Goal: Transaction & Acquisition: Purchase product/service

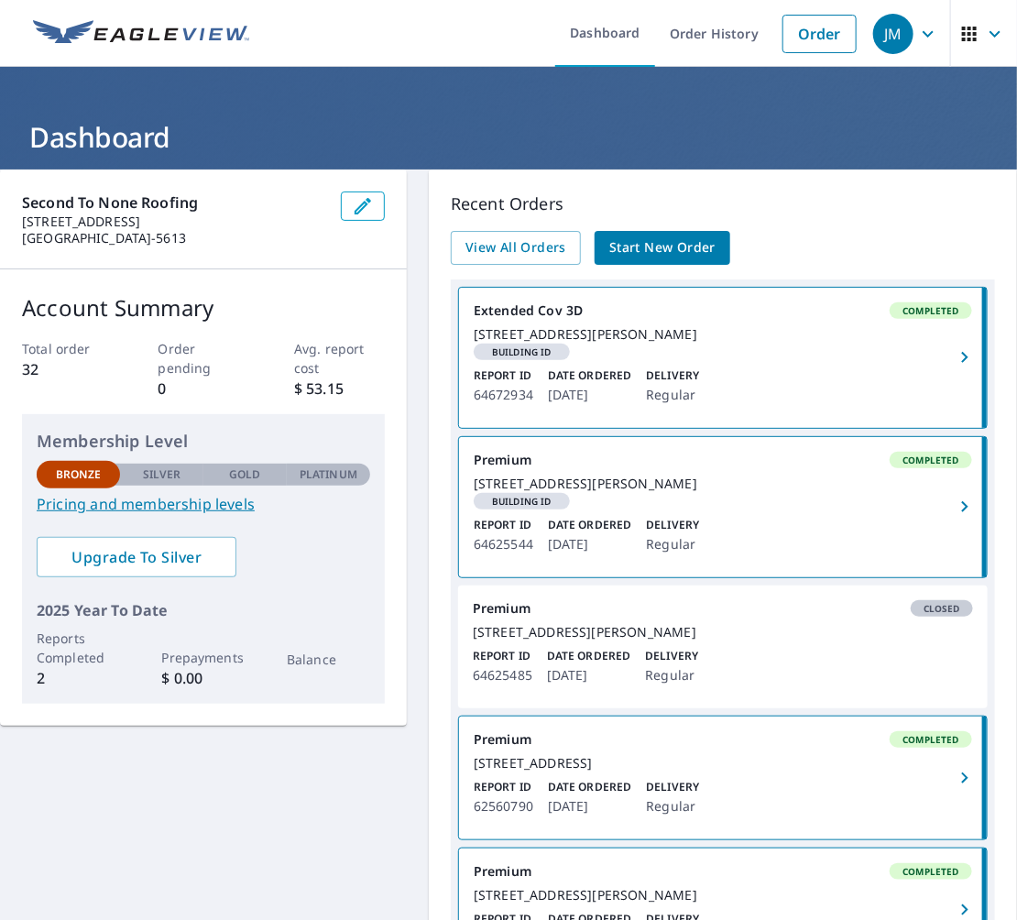
click at [653, 247] on span "Start New Order" at bounding box center [662, 247] width 106 height 23
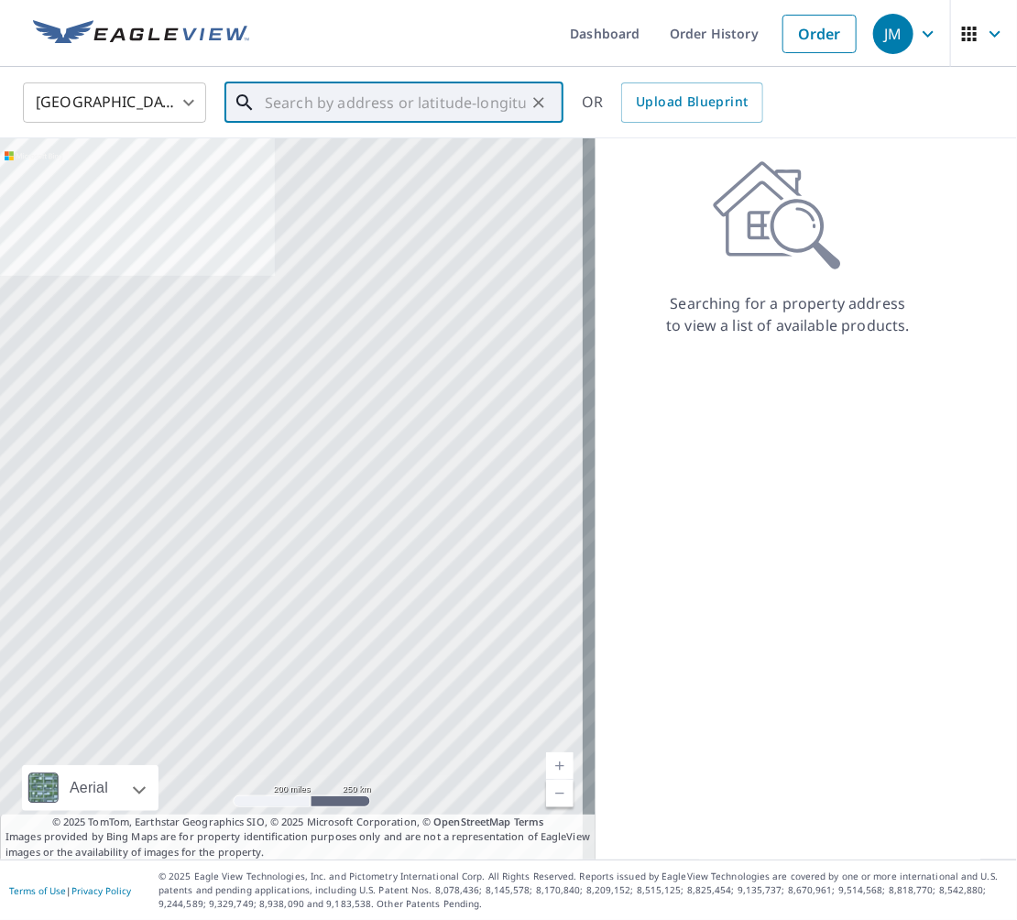
paste input "[STREET_ADDRESS][PERSON_NAME]"
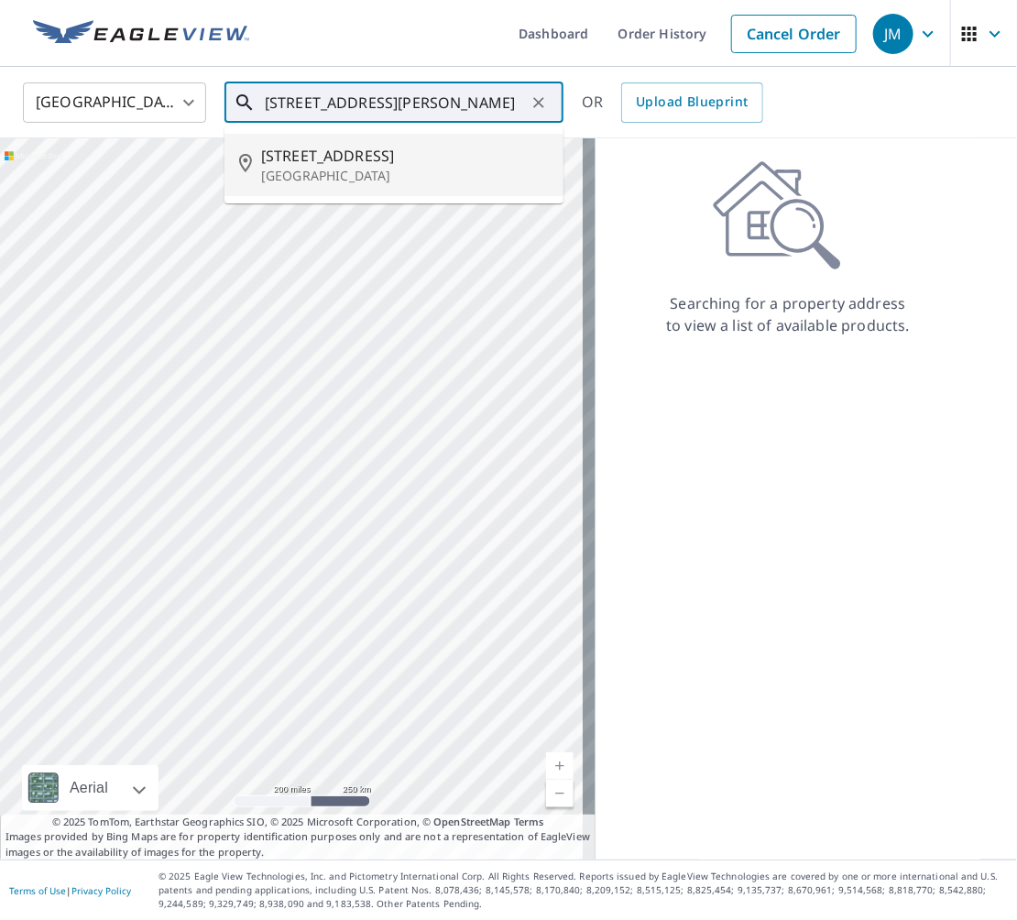
click at [338, 170] on p "[GEOGRAPHIC_DATA]" at bounding box center [405, 176] width 288 height 18
type input "[STREET_ADDRESS][PERSON_NAME]"
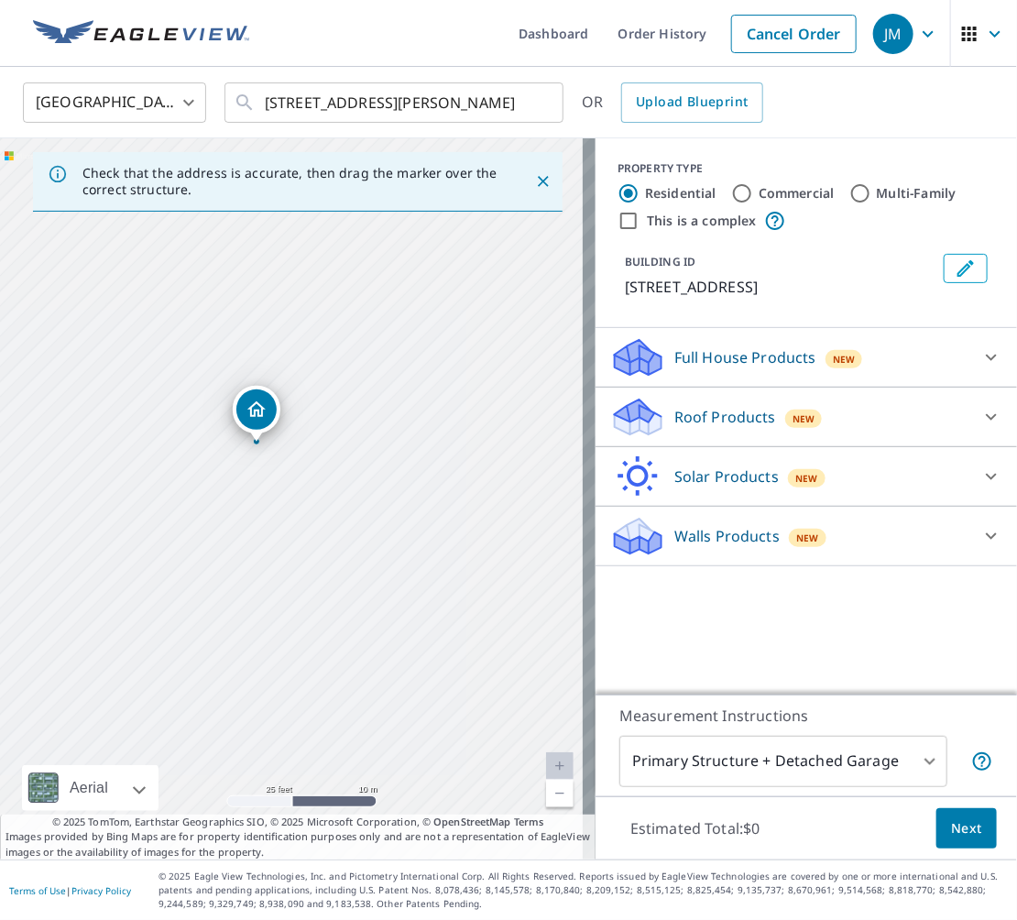
drag, startPoint x: 287, startPoint y: 469, endPoint x: 221, endPoint y: 384, distance: 107.8
click at [221, 384] on div "[STREET_ADDRESS][PERSON_NAME]" at bounding box center [298, 498] width 596 height 721
drag, startPoint x: 257, startPoint y: 405, endPoint x: 293, endPoint y: 396, distance: 37.8
click at [986, 414] on icon at bounding box center [991, 417] width 11 height 6
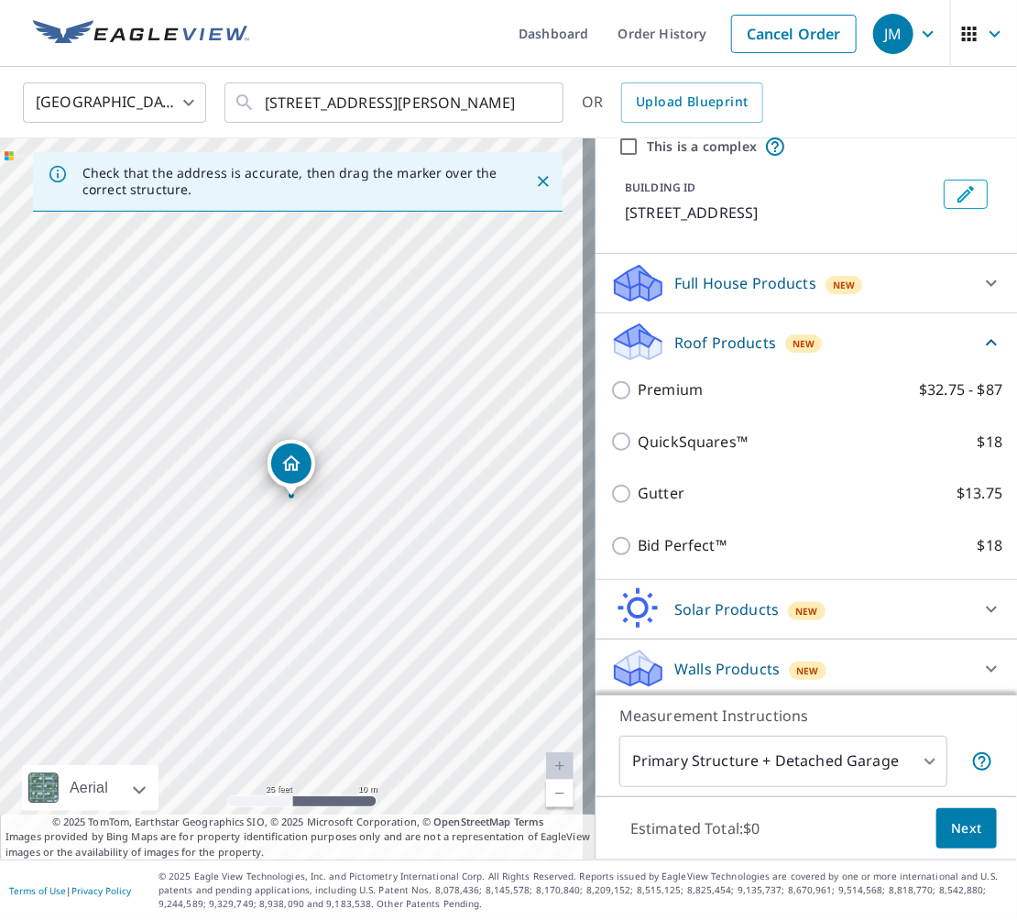
scroll to position [79, 0]
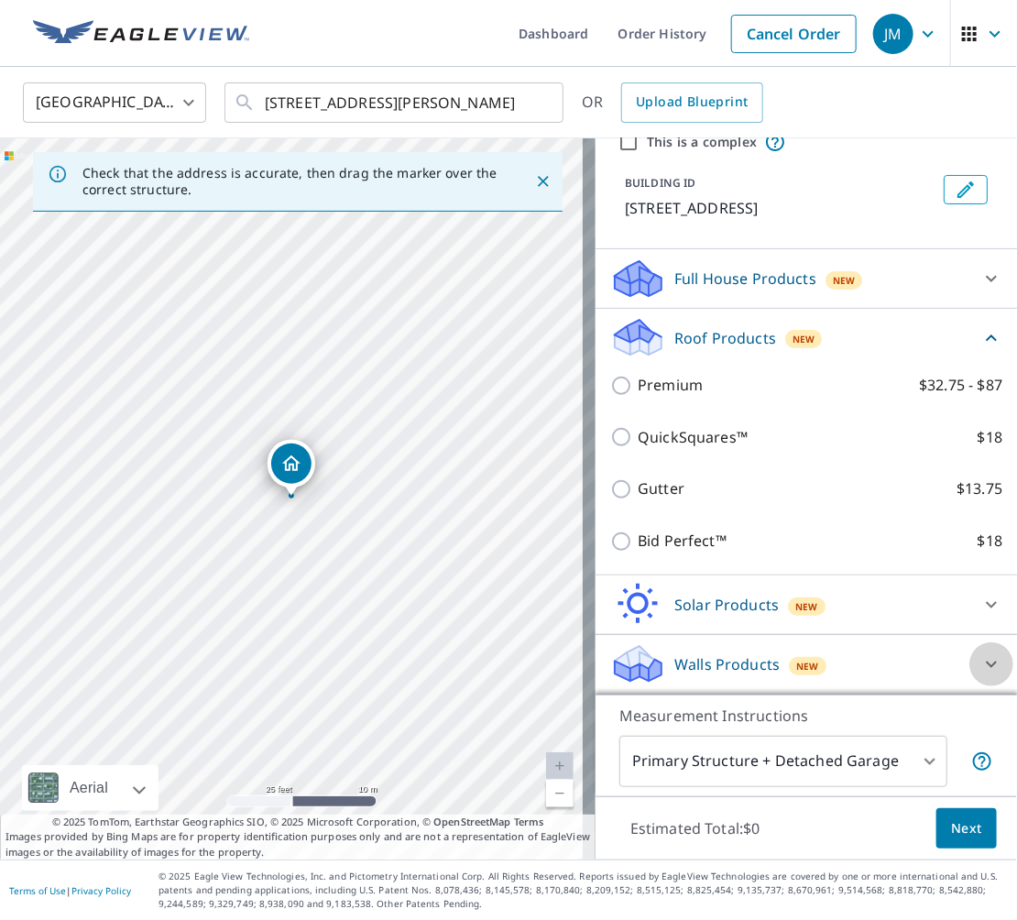
click at [981, 661] on icon at bounding box center [992, 664] width 22 height 22
